Goal: Information Seeking & Learning: Learn about a topic

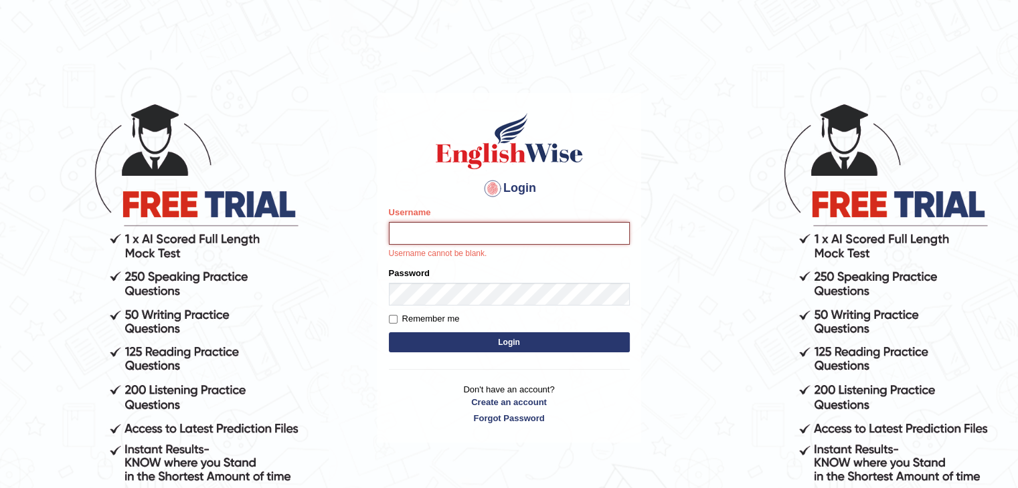
type input "Ayyazameer"
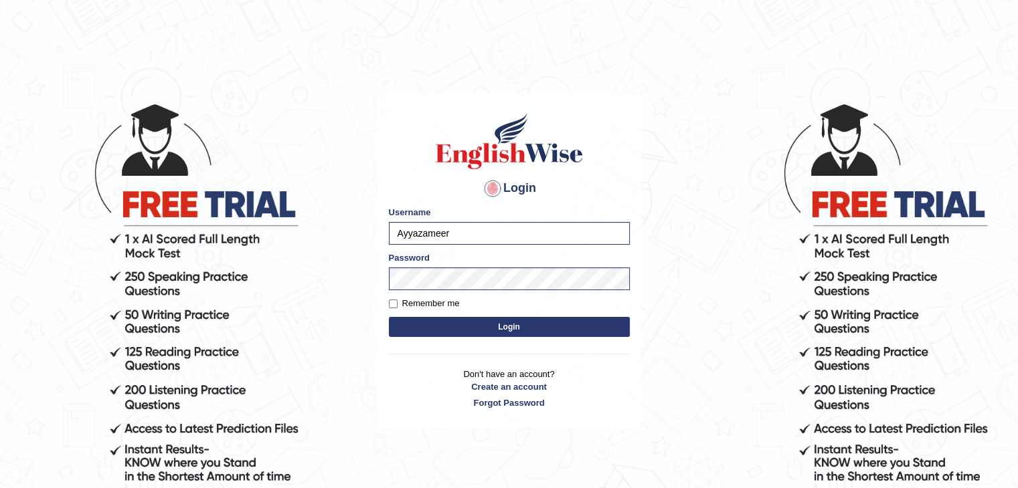
click at [516, 328] on button "Login" at bounding box center [509, 327] width 241 height 20
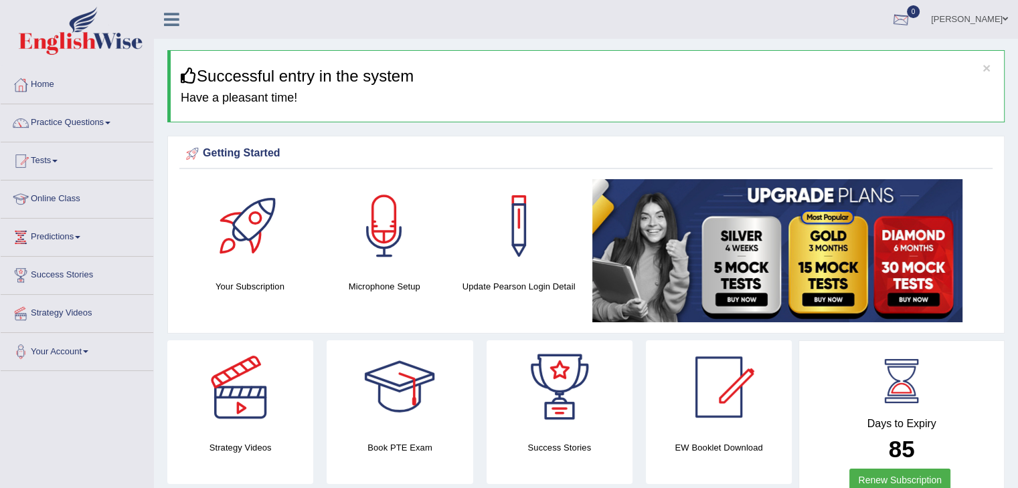
click at [911, 23] on div at bounding box center [900, 20] width 20 height 20
click at [911, 11] on div at bounding box center [900, 20] width 20 height 20
click at [846, 57] on strong "See All Alerts" at bounding box center [816, 56] width 60 height 11
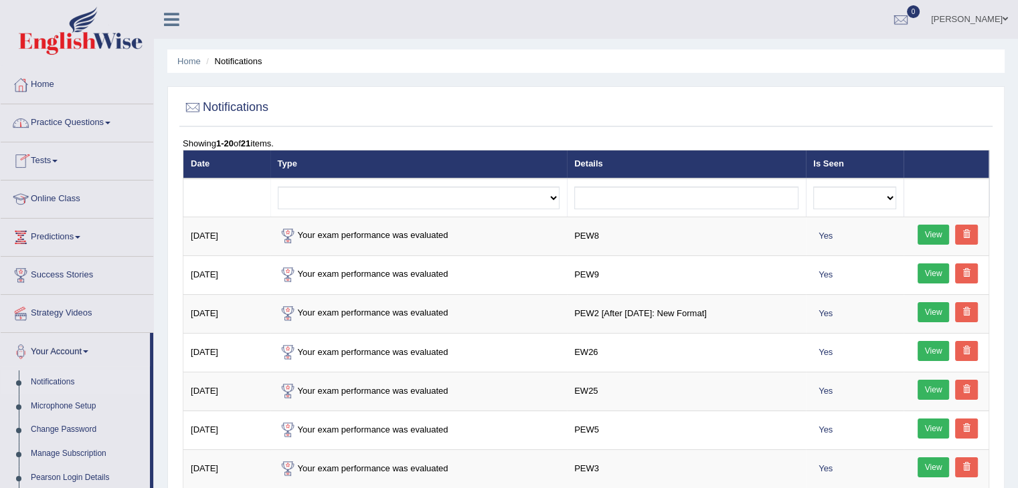
click at [44, 76] on link "Home" at bounding box center [77, 82] width 153 height 33
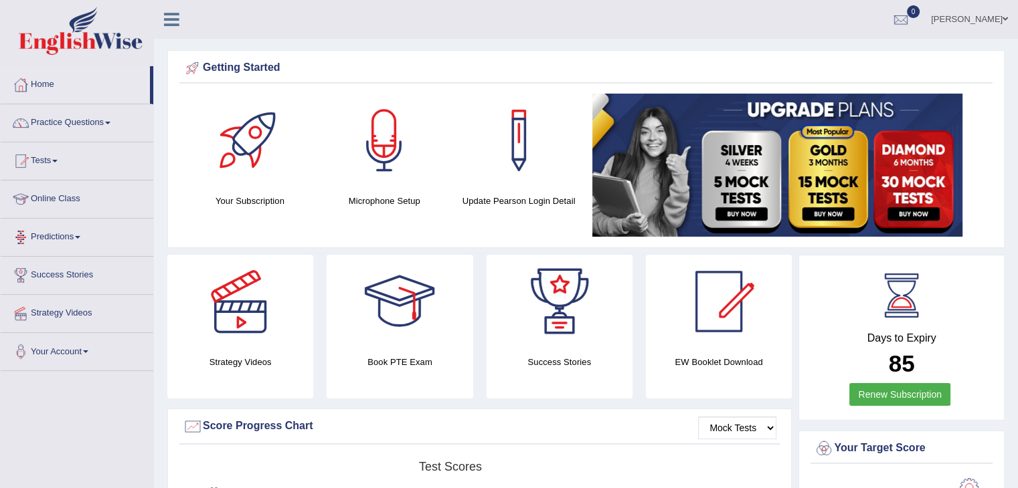
click at [59, 238] on link "Predictions" at bounding box center [77, 235] width 153 height 33
click at [61, 292] on link "Success Stories" at bounding box center [77, 297] width 153 height 33
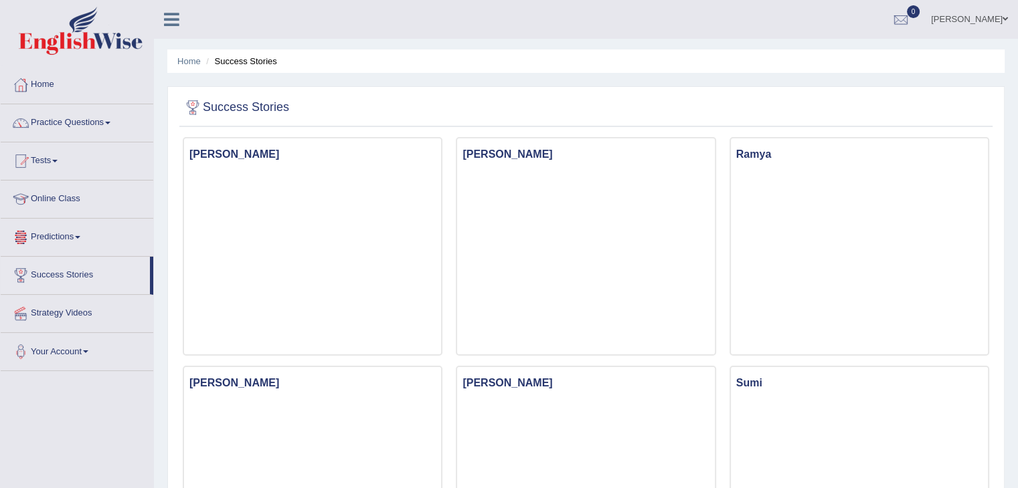
click at [62, 196] on link "Online Class" at bounding box center [77, 197] width 153 height 33
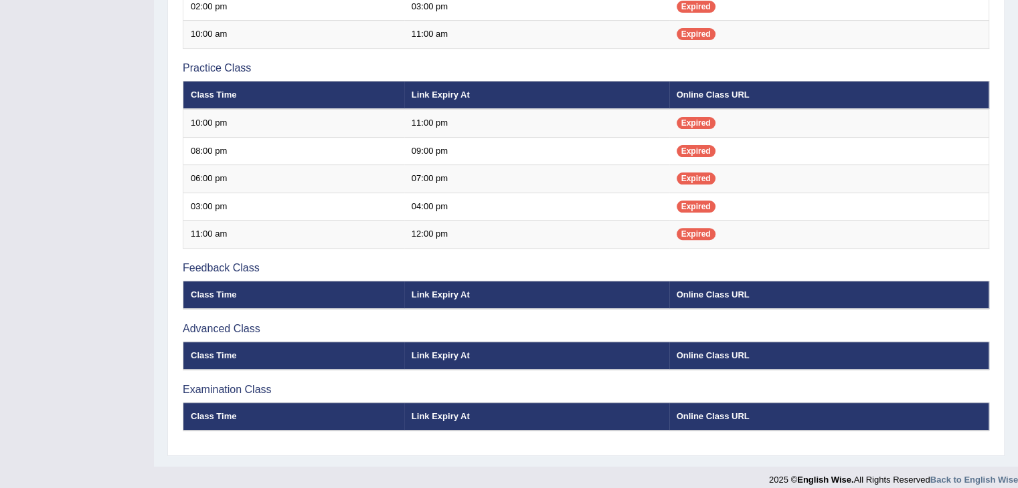
scroll to position [424, 0]
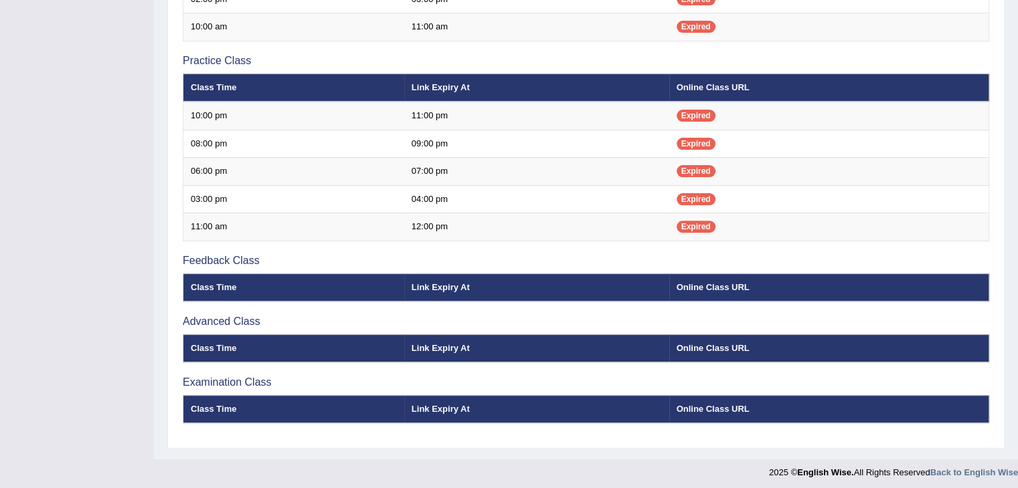
click at [206, 274] on th "Class Time" at bounding box center [293, 288] width 221 height 28
click at [215, 289] on th "Class Time" at bounding box center [293, 288] width 221 height 28
click at [202, 316] on h3 "Advanced Class" at bounding box center [586, 322] width 806 height 12
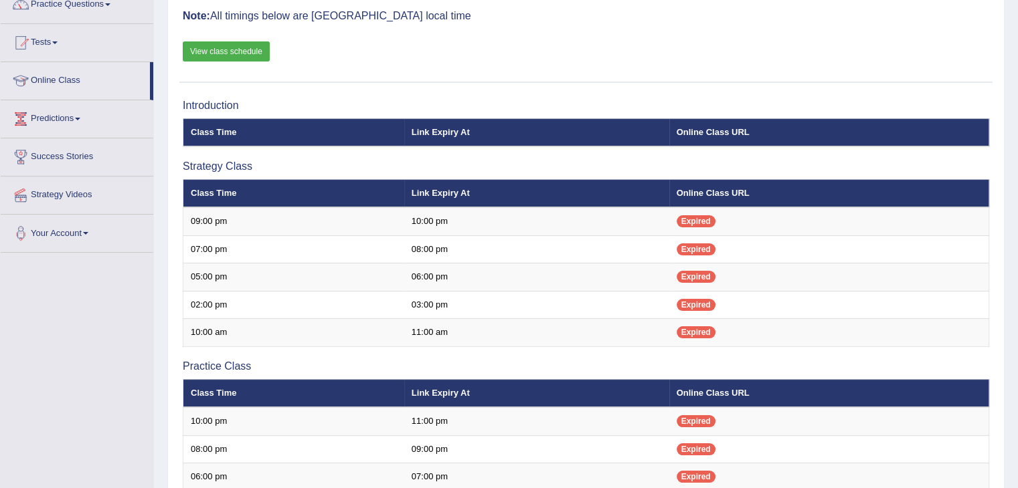
scroll to position [116, 0]
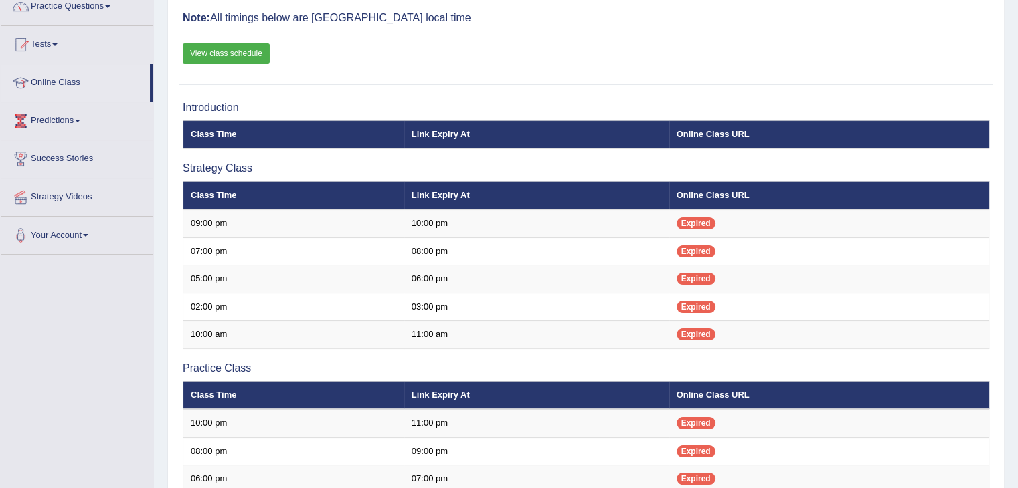
click at [195, 58] on link "View class schedule" at bounding box center [226, 53] width 87 height 20
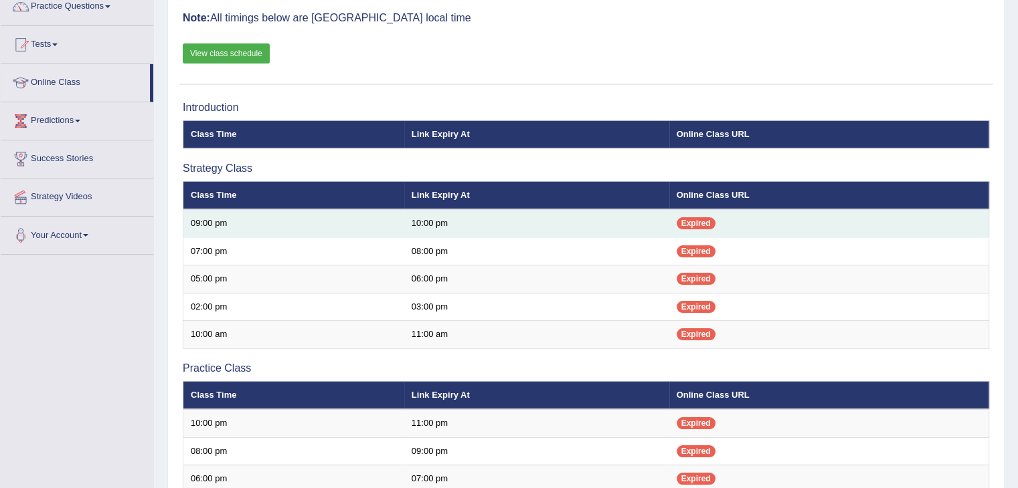
click at [415, 227] on td "10:00 pm" at bounding box center [536, 223] width 265 height 28
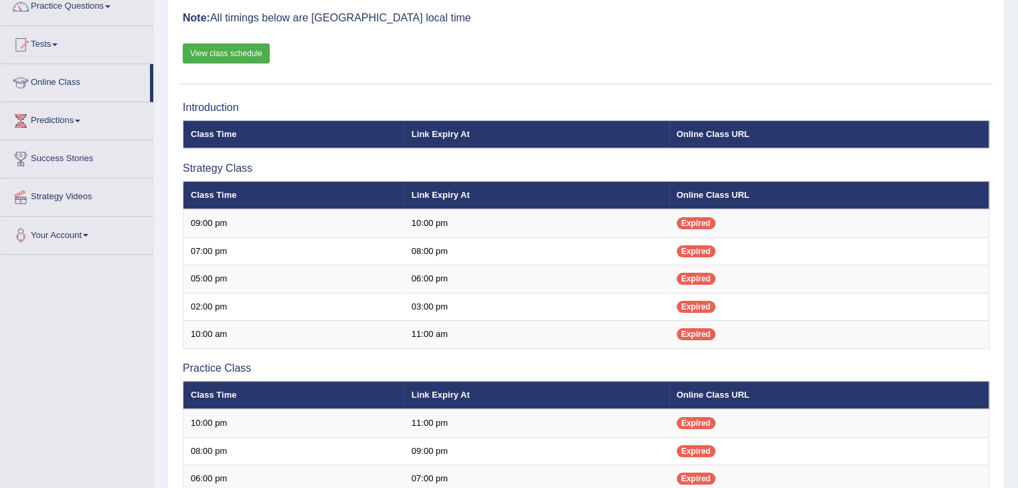
click at [213, 59] on link "View class schedule" at bounding box center [226, 53] width 87 height 20
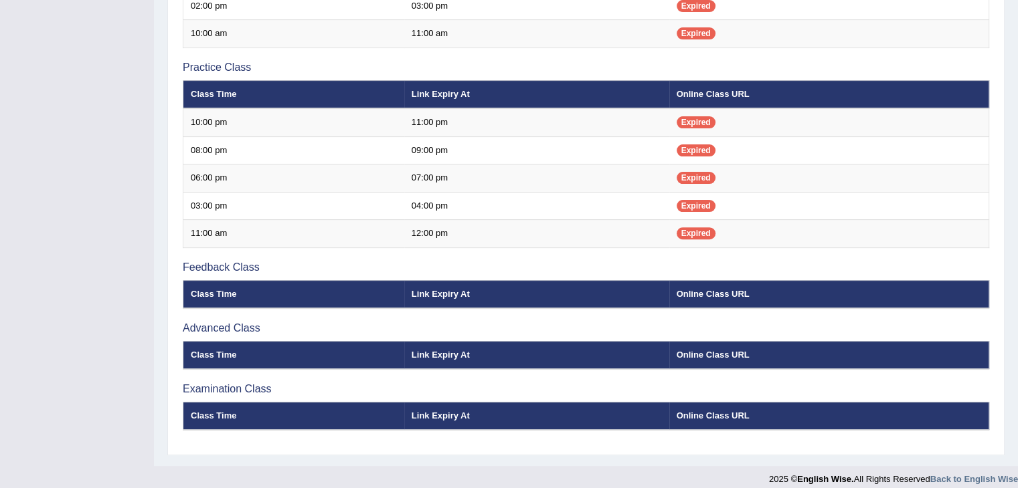
scroll to position [421, 0]
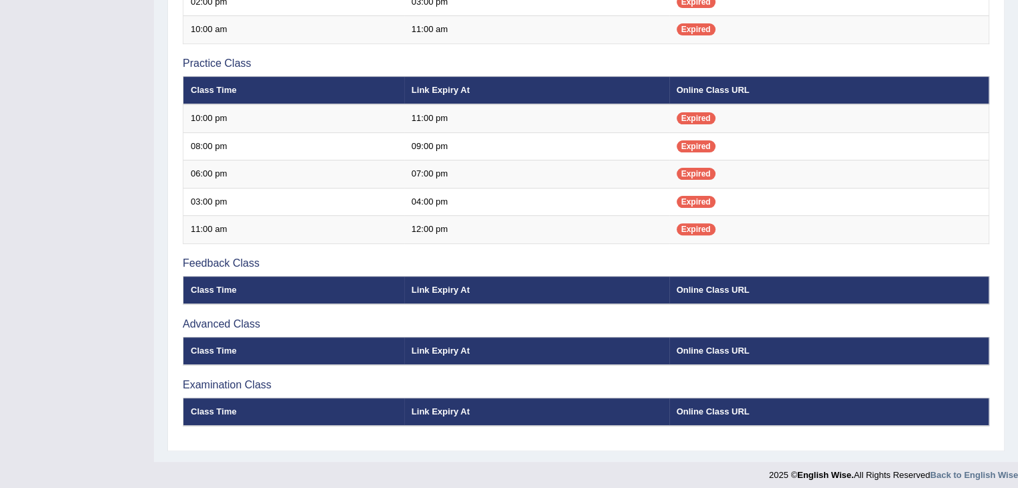
click at [742, 292] on th "Online Class URL" at bounding box center [829, 290] width 320 height 28
click at [695, 347] on th "Online Class URL" at bounding box center [829, 351] width 320 height 28
click at [669, 404] on th "Online Class URL" at bounding box center [829, 412] width 320 height 28
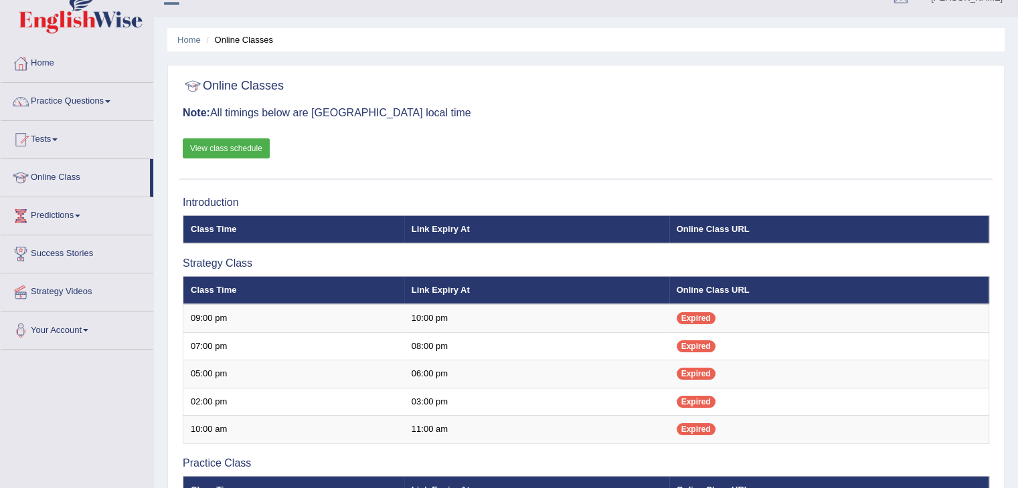
scroll to position [0, 0]
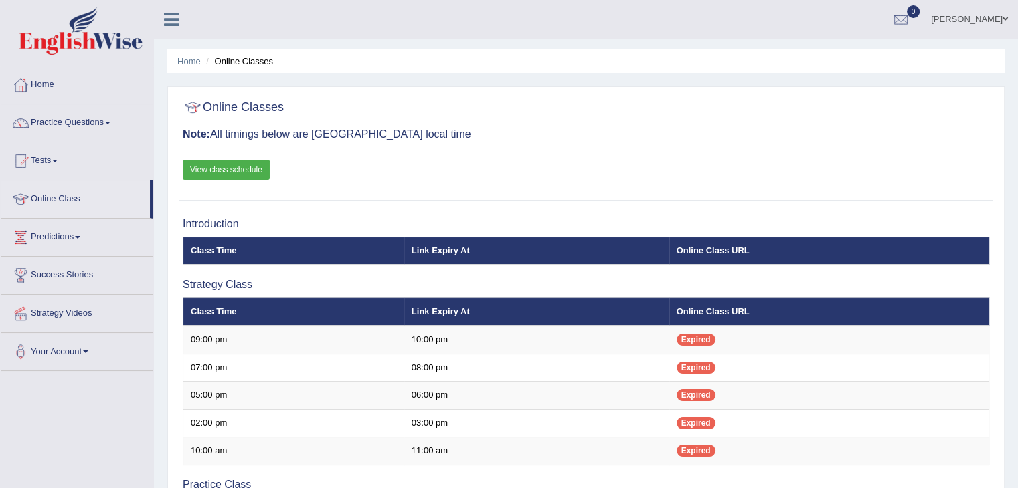
click at [911, 21] on div at bounding box center [900, 20] width 20 height 20
click at [902, 72] on ul "See All Alerts" at bounding box center [820, 58] width 201 height 40
click at [203, 169] on link "View class schedule" at bounding box center [226, 170] width 87 height 20
click at [52, 100] on li "Home" at bounding box center [77, 85] width 153 height 38
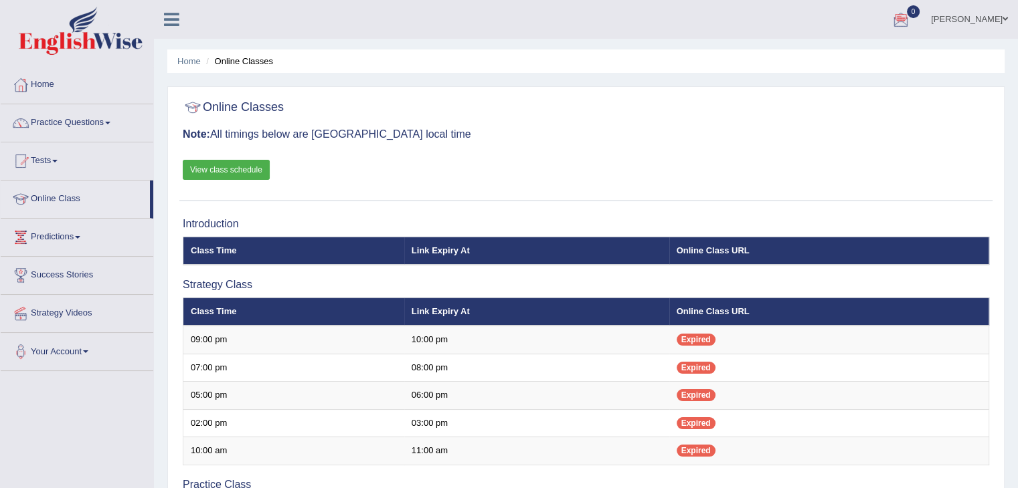
click at [52, 100] on li "Home" at bounding box center [77, 85] width 153 height 38
click at [190, 170] on link "View class schedule" at bounding box center [226, 170] width 87 height 20
click at [48, 93] on link "Home" at bounding box center [77, 82] width 153 height 33
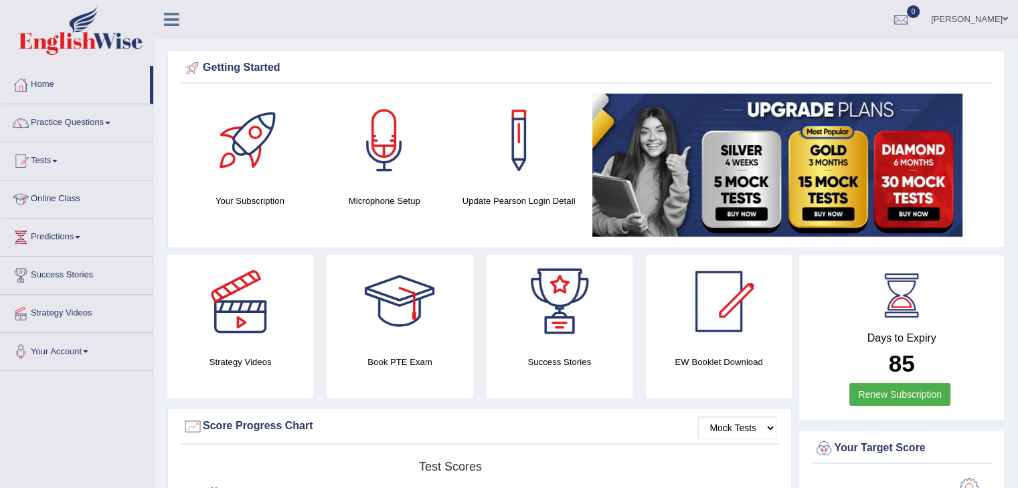
click at [894, 157] on img at bounding box center [777, 165] width 370 height 143
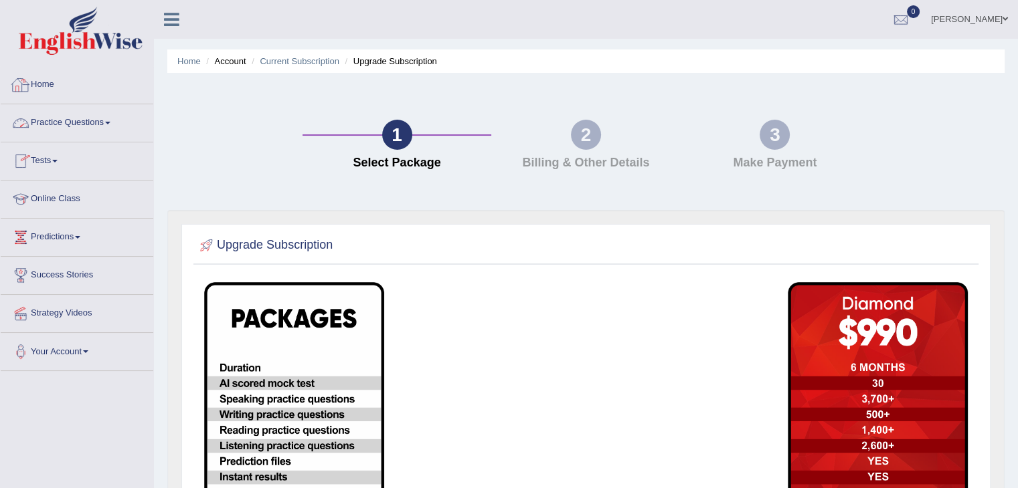
click at [59, 73] on link "Home" at bounding box center [77, 82] width 153 height 33
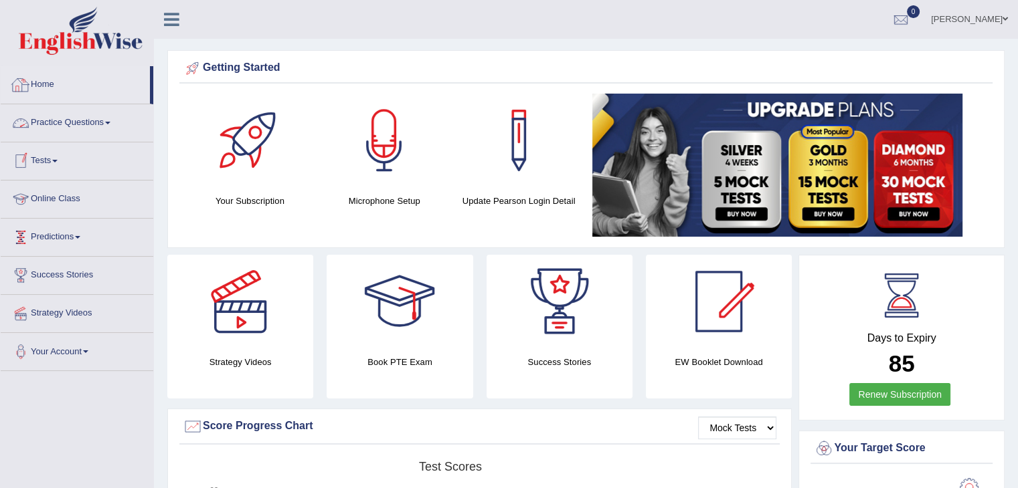
click at [47, 80] on link "Home" at bounding box center [75, 82] width 149 height 33
